Goal: Information Seeking & Learning: Learn about a topic

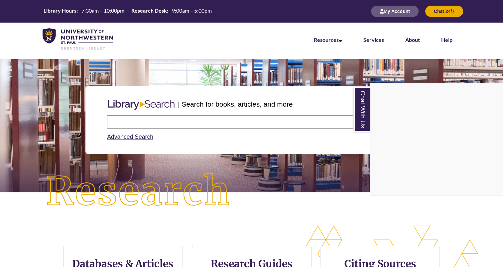
click at [170, 127] on div "Chat With Us" at bounding box center [251, 133] width 503 height 267
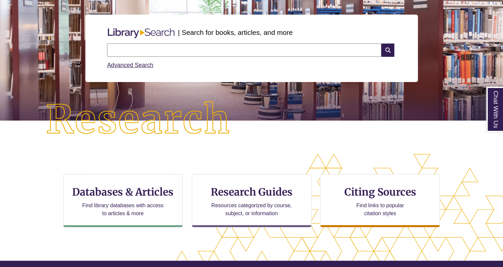
scroll to position [98, 0]
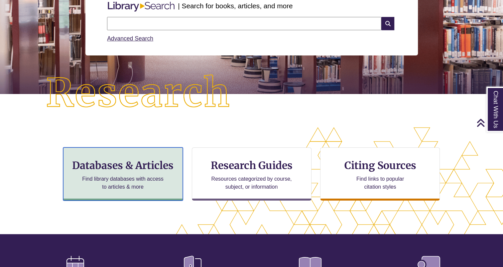
click at [146, 163] on h3 "Databases & Articles" at bounding box center [123, 165] width 108 height 13
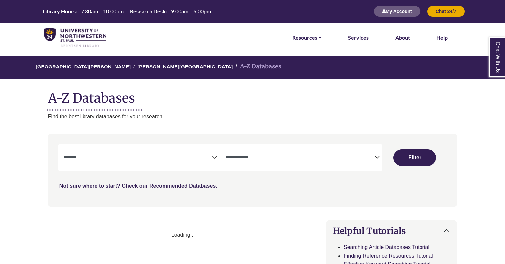
select select "Database Subject Filter"
select select "Database Types Filter"
select select "Database Subject Filter"
select select "Database Types Filter"
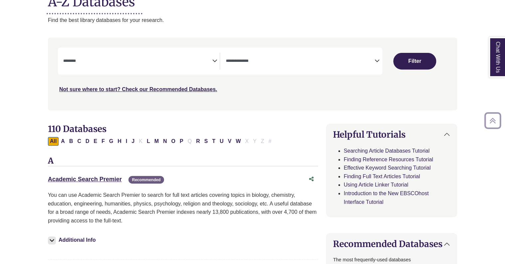
scroll to position [110, 0]
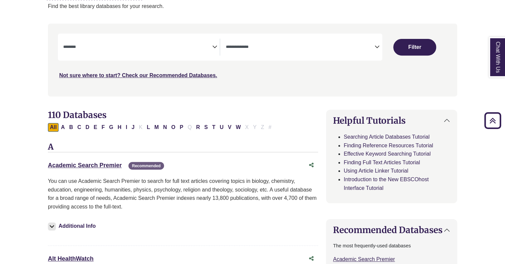
click at [216, 48] on icon "Search filters" at bounding box center [214, 46] width 5 height 10
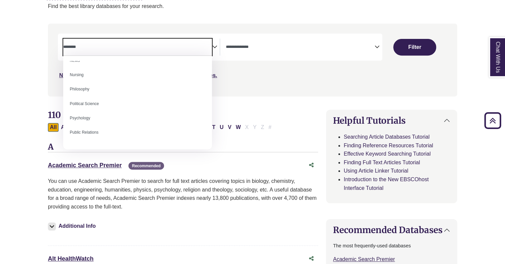
scroll to position [511, 0]
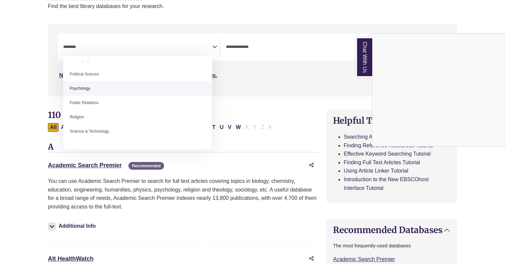
select select "*****"
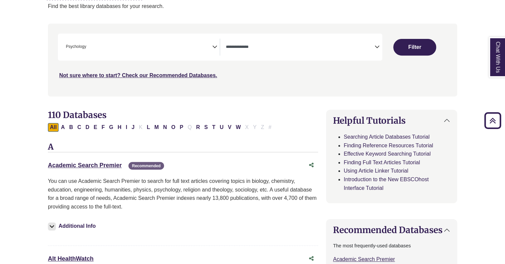
click at [489, 37] on link "Chat With Us" at bounding box center [497, 57] width 17 height 41
click at [412, 47] on button "Filter" at bounding box center [414, 47] width 43 height 17
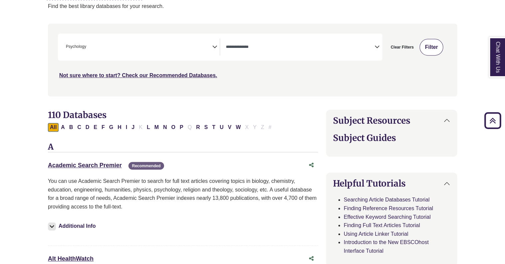
select select "Database Types Filter"
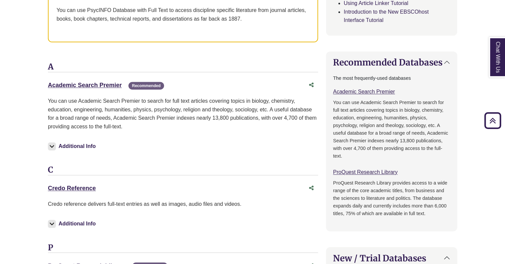
scroll to position [398, 0]
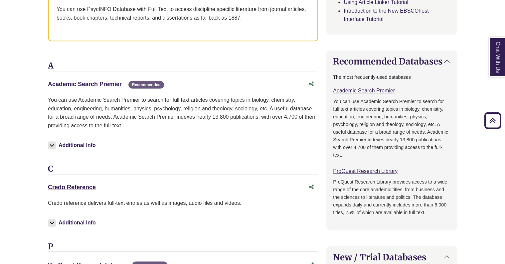
click at [91, 81] on link "Academic Search Premier This link opens in a new window" at bounding box center [85, 84] width 74 height 7
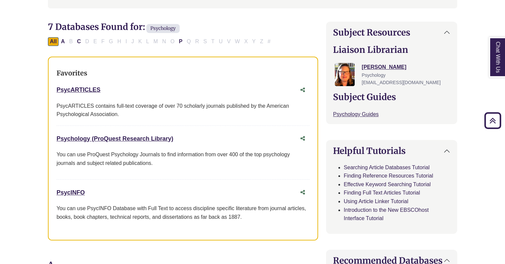
scroll to position [197, 0]
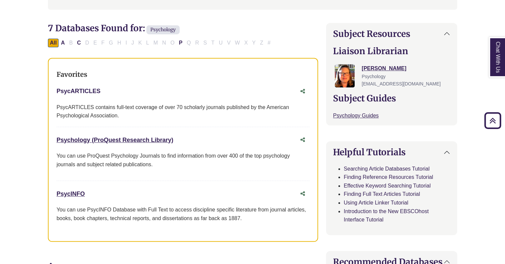
click at [80, 93] on link "PsycARTICLES This link opens in a new window" at bounding box center [79, 91] width 44 height 7
